Goal: Task Accomplishment & Management: Manage account settings

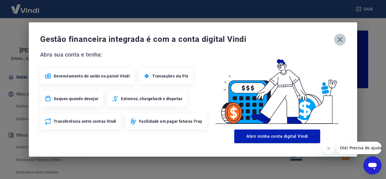
click at [342, 36] on icon "button" at bounding box center [340, 39] width 9 height 9
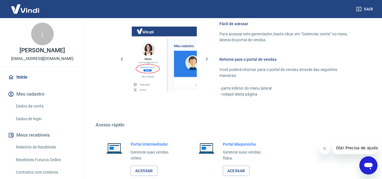
scroll to position [311, 0]
